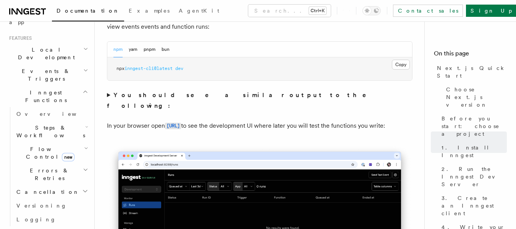
scroll to position [153, 0]
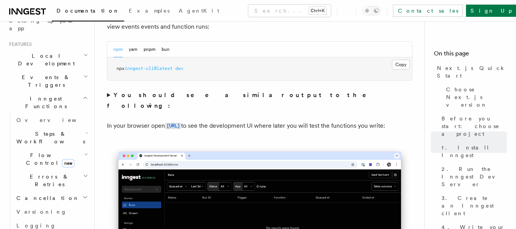
click at [73, 127] on h2 "Steps & Workflows" at bounding box center [51, 137] width 76 height 21
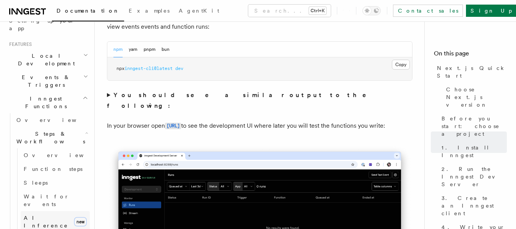
click at [47, 214] on span "AI Inference" at bounding box center [47, 221] width 47 height 15
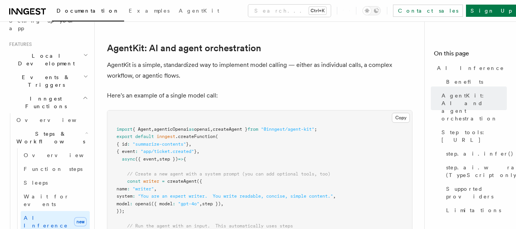
scroll to position [458, 0]
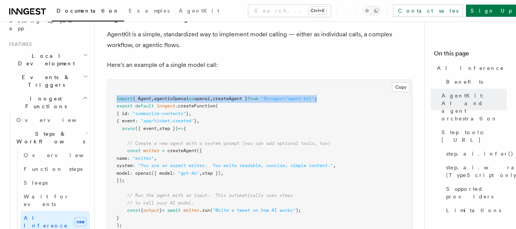
drag, startPoint x: 117, startPoint y: 64, endPoint x: 351, endPoint y: 65, distance: 234.3
click at [351, 80] on pre "import { Agent , agenticOpenai as openai , createAgent } from "@inngest/agent-k…" at bounding box center [259, 162] width 305 height 164
copy span "import { Agent , agenticOpenai as openai , createAgent } from "@inngest/agent-k…"
drag, startPoint x: 127, startPoint y: 118, endPoint x: 159, endPoint y: 149, distance: 45.1
click at [159, 149] on pre "import { Agent , agenticOpenai as openai , createAgent } from "@inngest/agent-k…" at bounding box center [259, 162] width 305 height 164
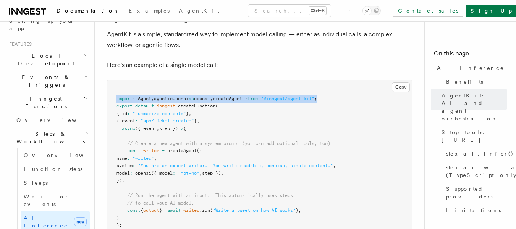
copy code "const writer = createAgent ({ name : "writer" , system : "You are an expert wri…"
